Goal: Task Accomplishment & Management: Use online tool/utility

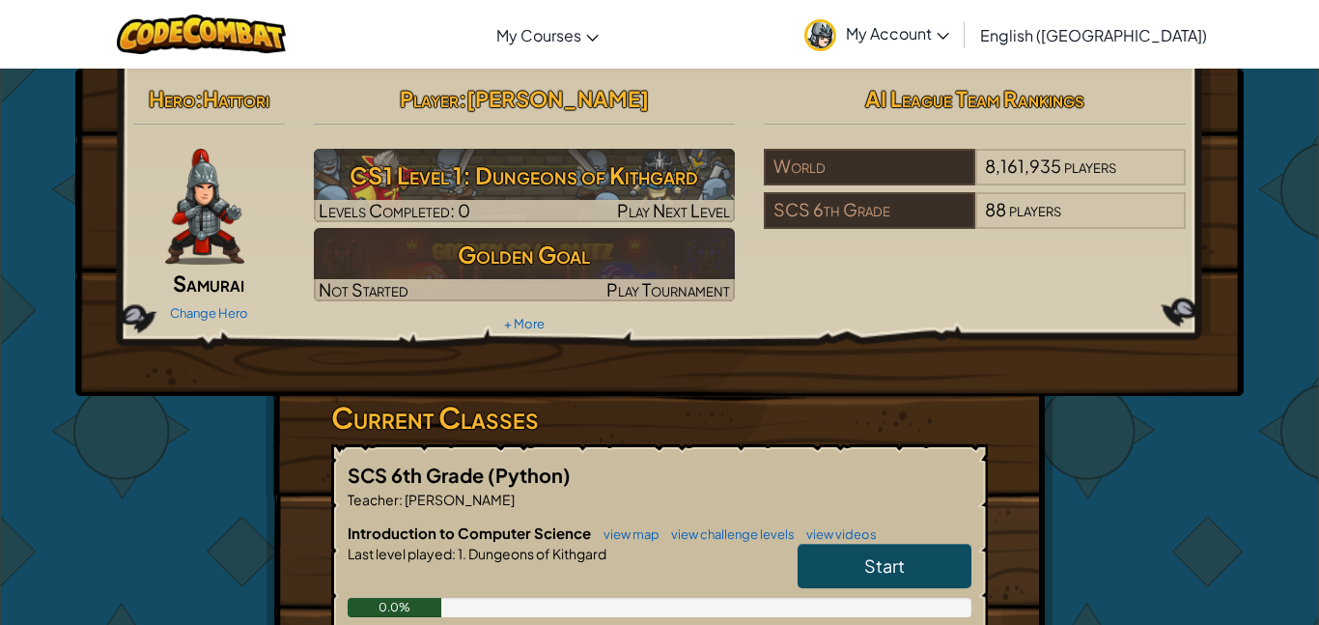
drag, startPoint x: 887, startPoint y: 585, endPoint x: 768, endPoint y: 563, distance: 120.9
click at [769, 563] on div "Introduction to Computer Science view map view challenge levels view videos Sta…" at bounding box center [660, 584] width 624 height 124
drag, startPoint x: 891, startPoint y: 601, endPoint x: 886, endPoint y: 592, distance: 10.4
click at [886, 596] on div "Introduction to Computer Science view map view challenge levels view videos Sta…" at bounding box center [660, 584] width 624 height 124
click at [888, 591] on div "Start" at bounding box center [874, 571] width 193 height 54
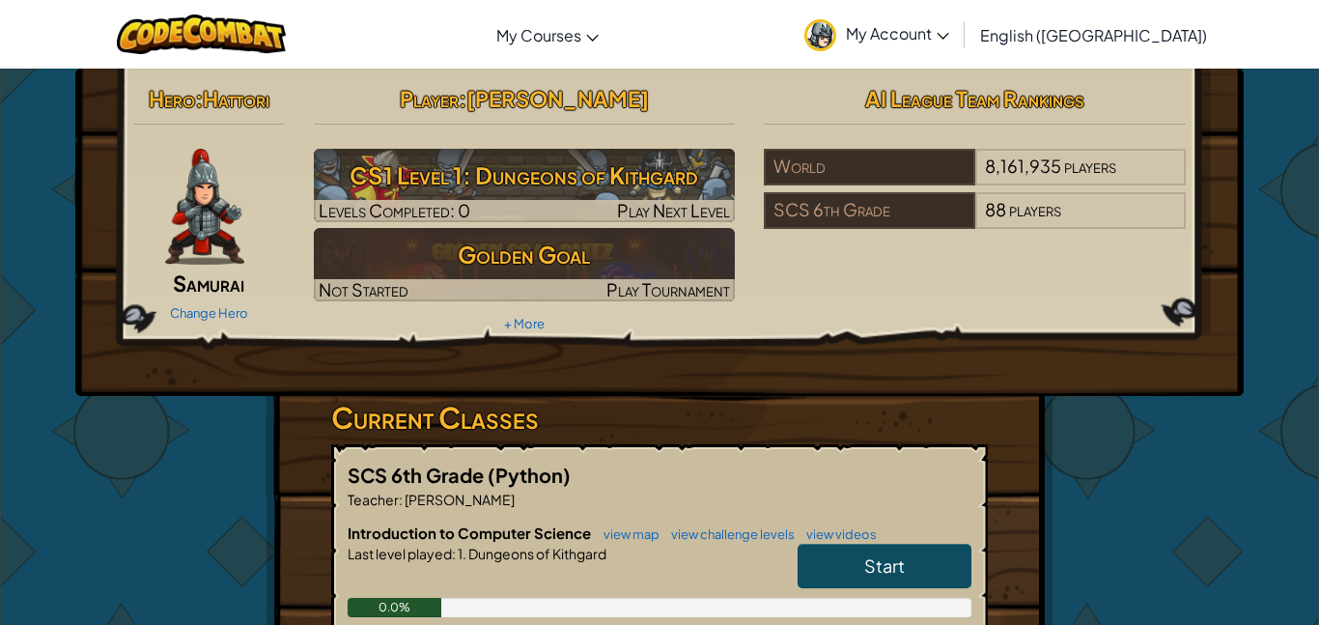
drag, startPoint x: 897, startPoint y: 589, endPoint x: 900, endPoint y: 561, distance: 28.2
click at [897, 583] on div "Start" at bounding box center [874, 571] width 193 height 54
click at [900, 561] on span "Start" at bounding box center [884, 565] width 41 height 22
click at [899, 572] on span "Start" at bounding box center [884, 565] width 41 height 22
drag, startPoint x: 899, startPoint y: 572, endPoint x: 893, endPoint y: 560, distance: 13.0
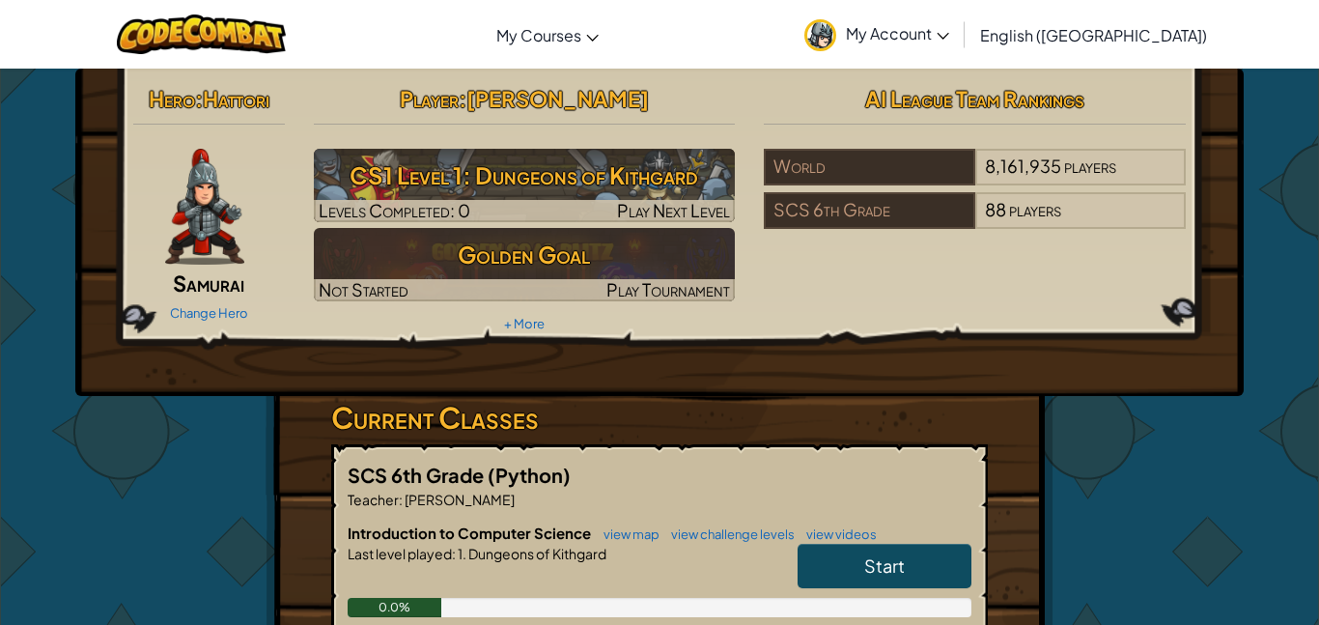
click at [897, 569] on span "Start" at bounding box center [884, 565] width 41 height 22
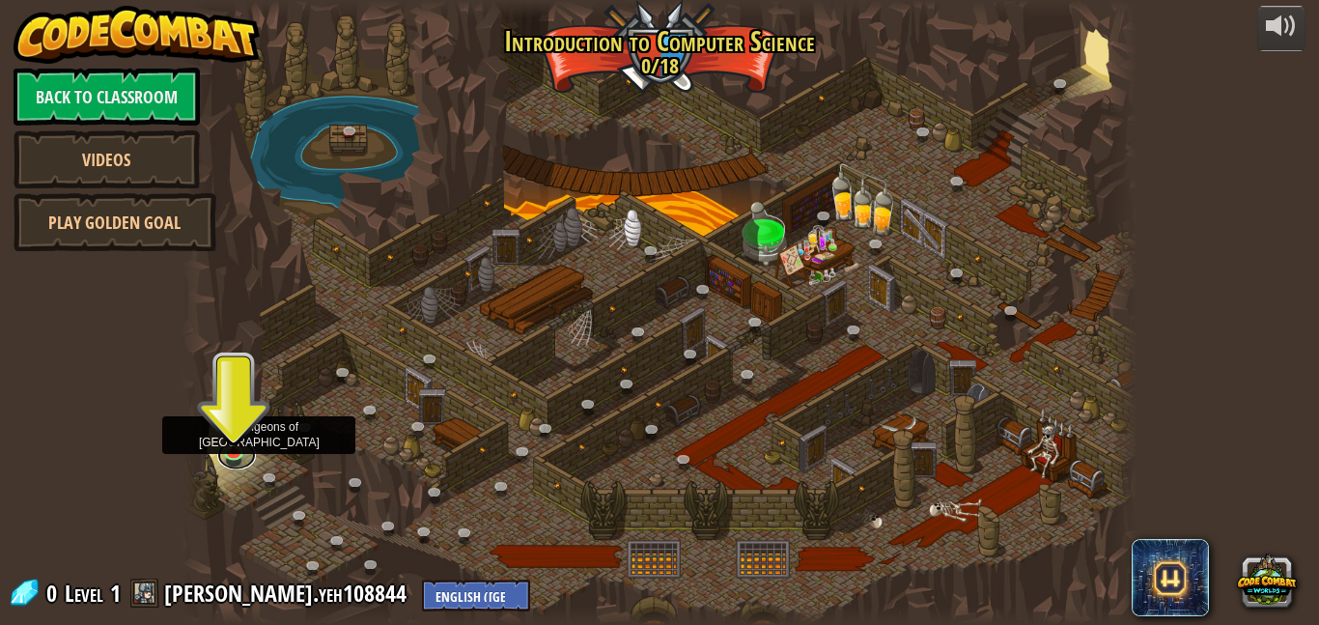
drag, startPoint x: 220, startPoint y: 461, endPoint x: 230, endPoint y: 466, distance: 11.3
click at [227, 466] on div "25. Kithgard Gates (Locked) Escape the Kithgard dungeons, and don't let the gua…" at bounding box center [660, 312] width 956 height 625
click at [238, 461] on link at bounding box center [236, 452] width 39 height 39
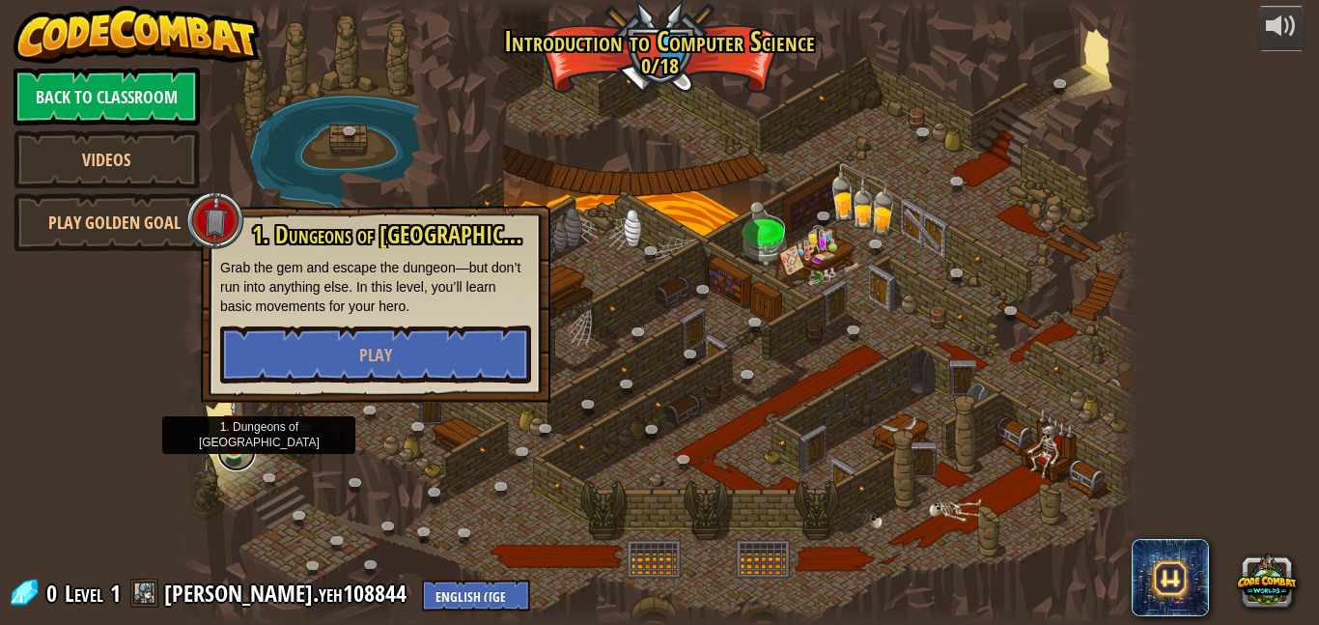
click at [252, 458] on link at bounding box center [236, 452] width 39 height 39
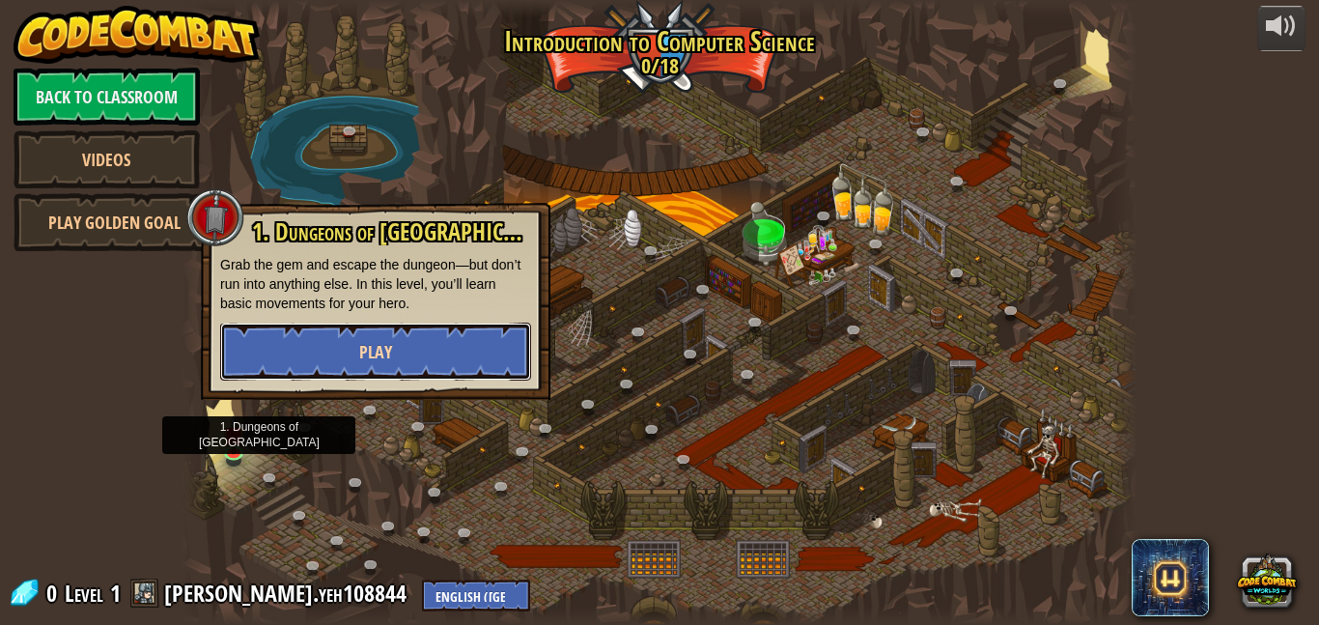
click at [304, 344] on button "Play" at bounding box center [375, 352] width 311 height 58
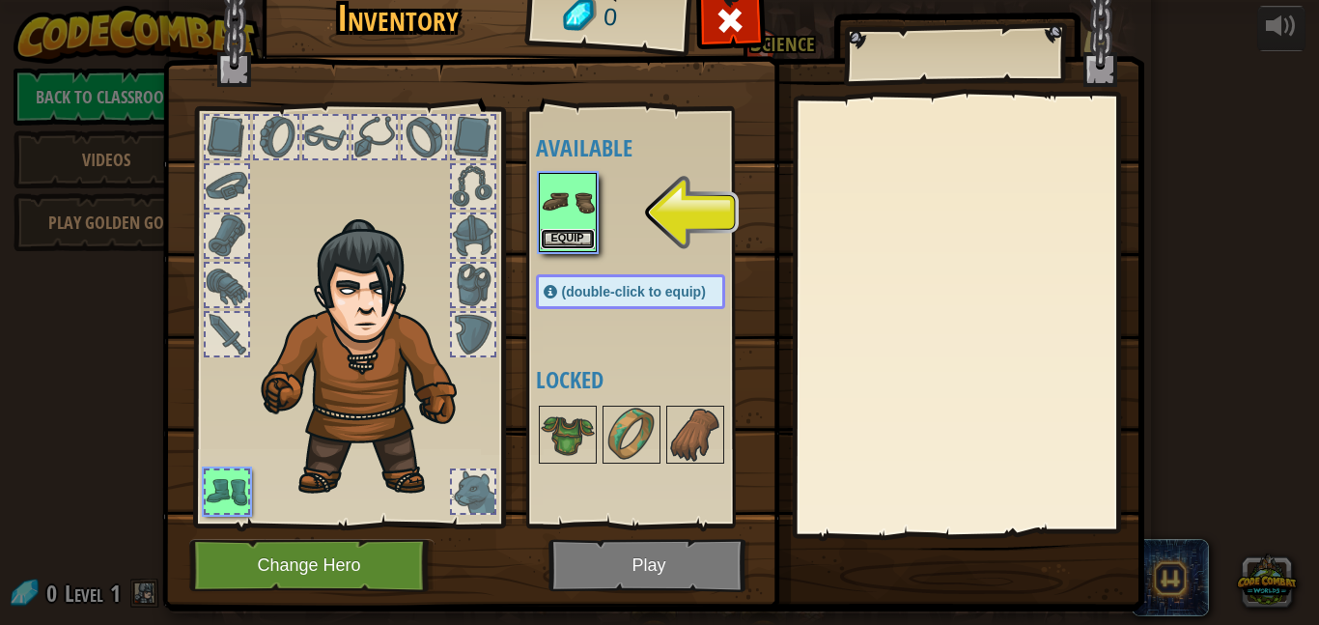
click at [564, 239] on button "Equip" at bounding box center [568, 239] width 54 height 20
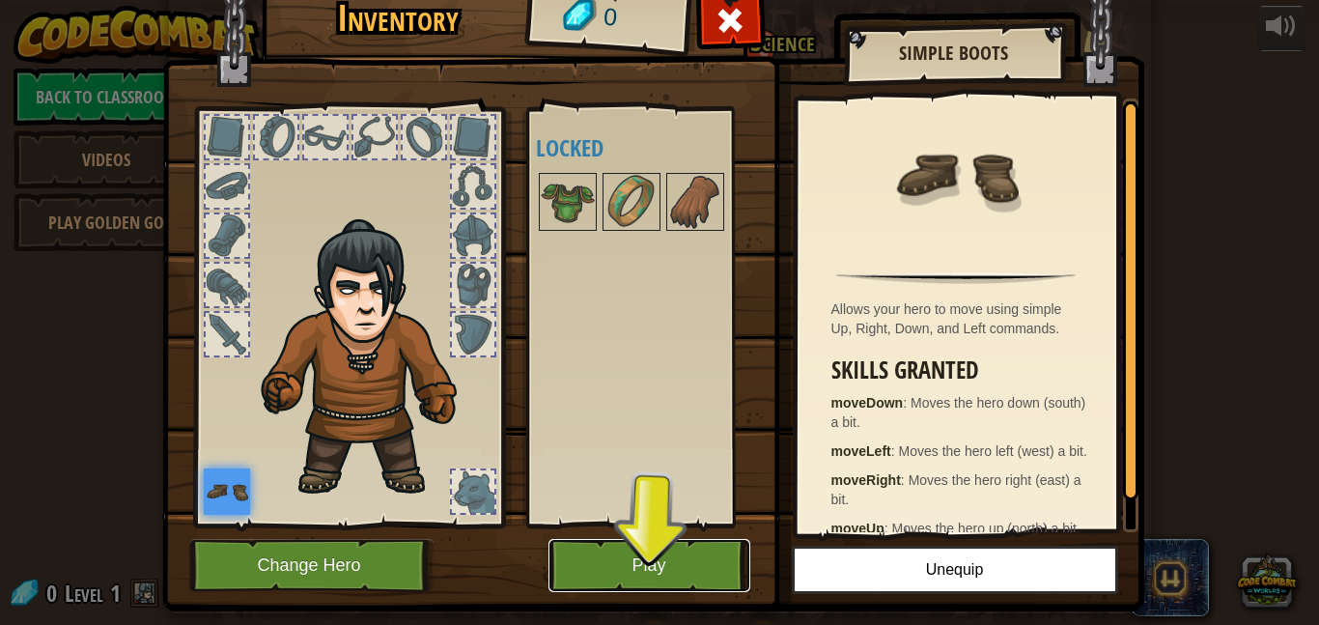
click at [684, 570] on button "Play" at bounding box center [650, 565] width 202 height 53
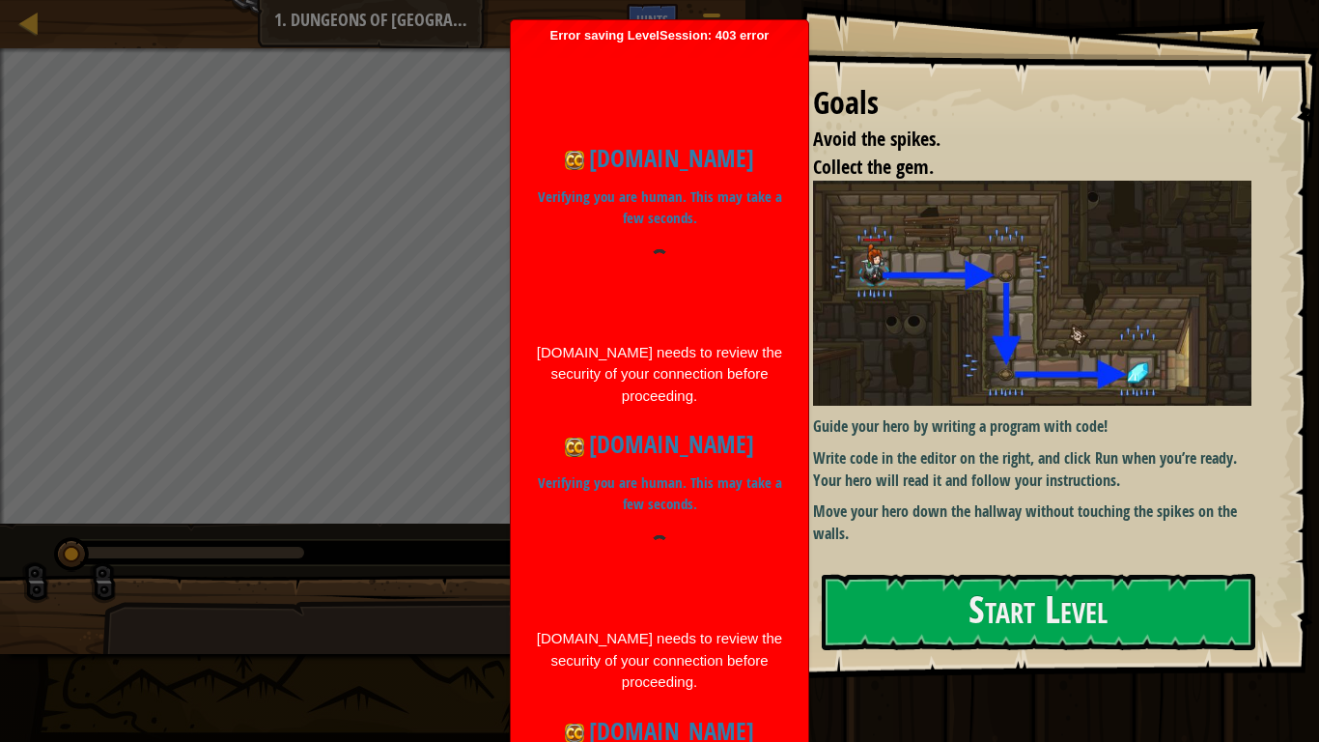
click at [830, 439] on div "Guide your hero by writing a program with code! Write code in the editor on the…" at bounding box center [1032, 363] width 438 height 364
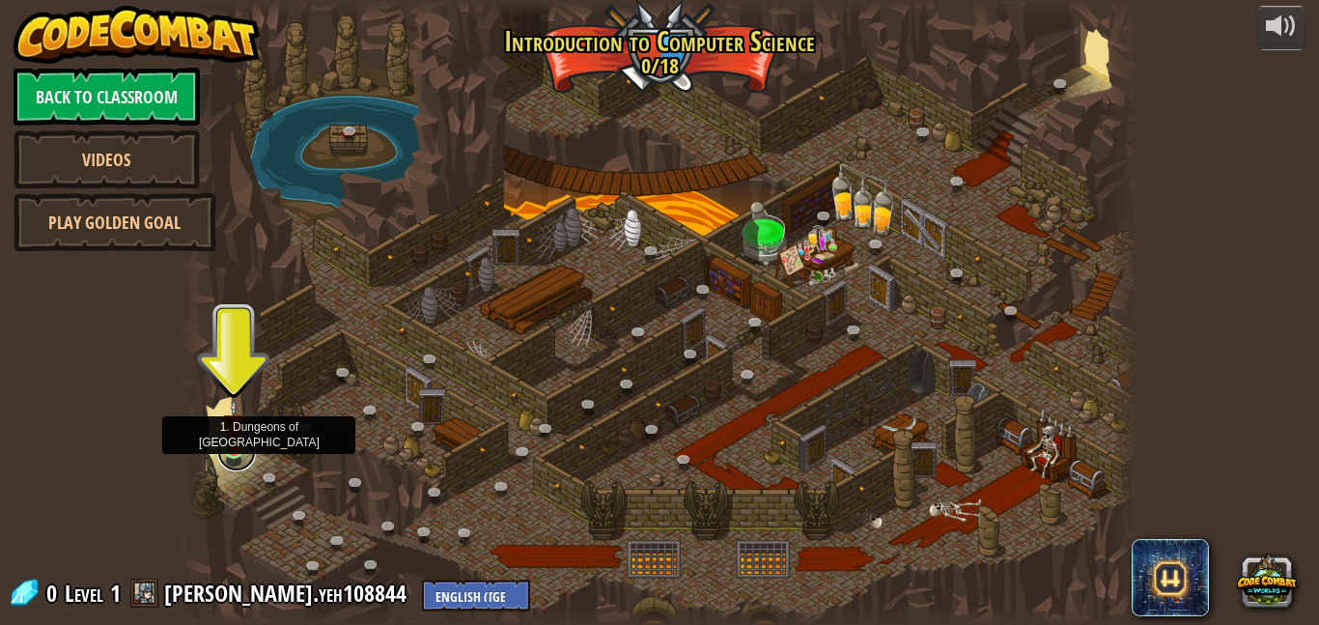
click at [237, 454] on link at bounding box center [236, 452] width 39 height 39
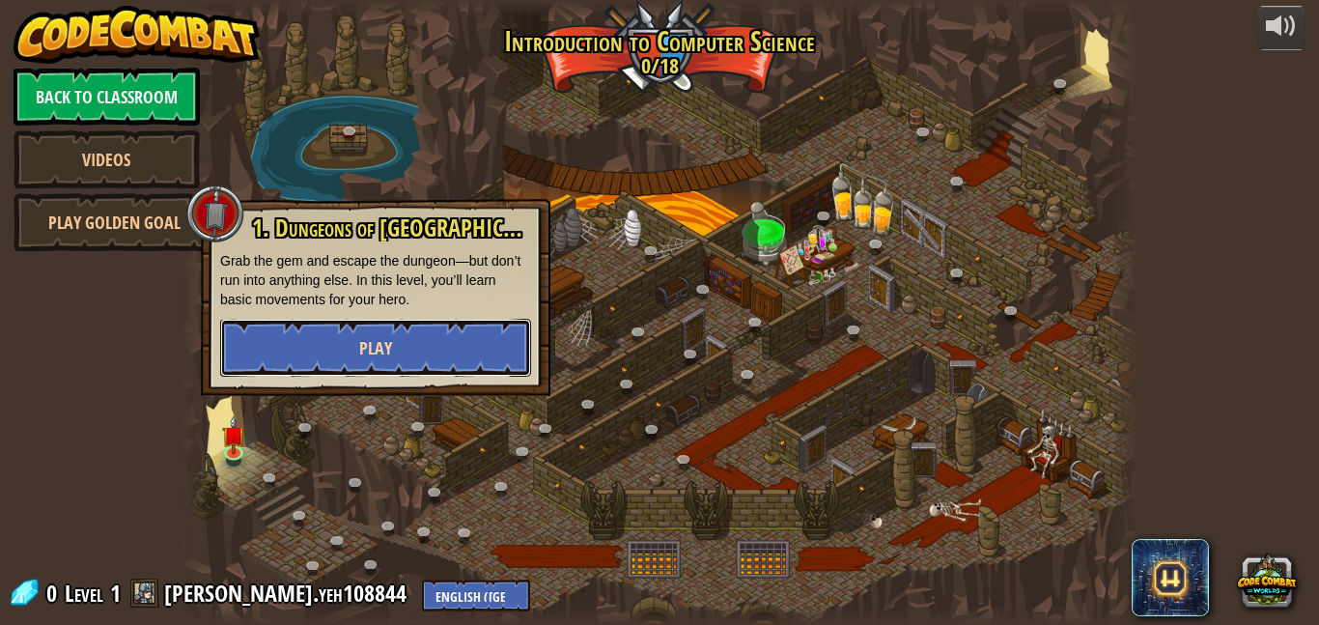
click at [329, 364] on button "Play" at bounding box center [375, 348] width 311 height 58
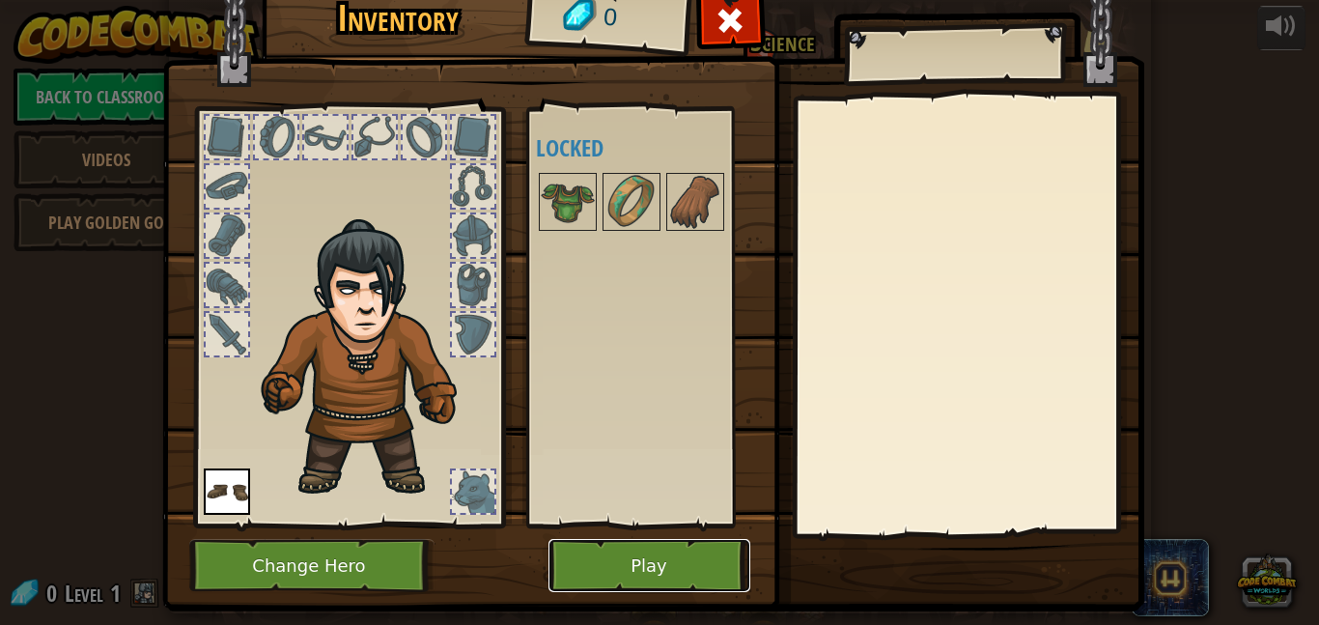
click at [677, 547] on button "Play" at bounding box center [650, 565] width 202 height 53
